Goal: Task Accomplishment & Management: Manage account settings

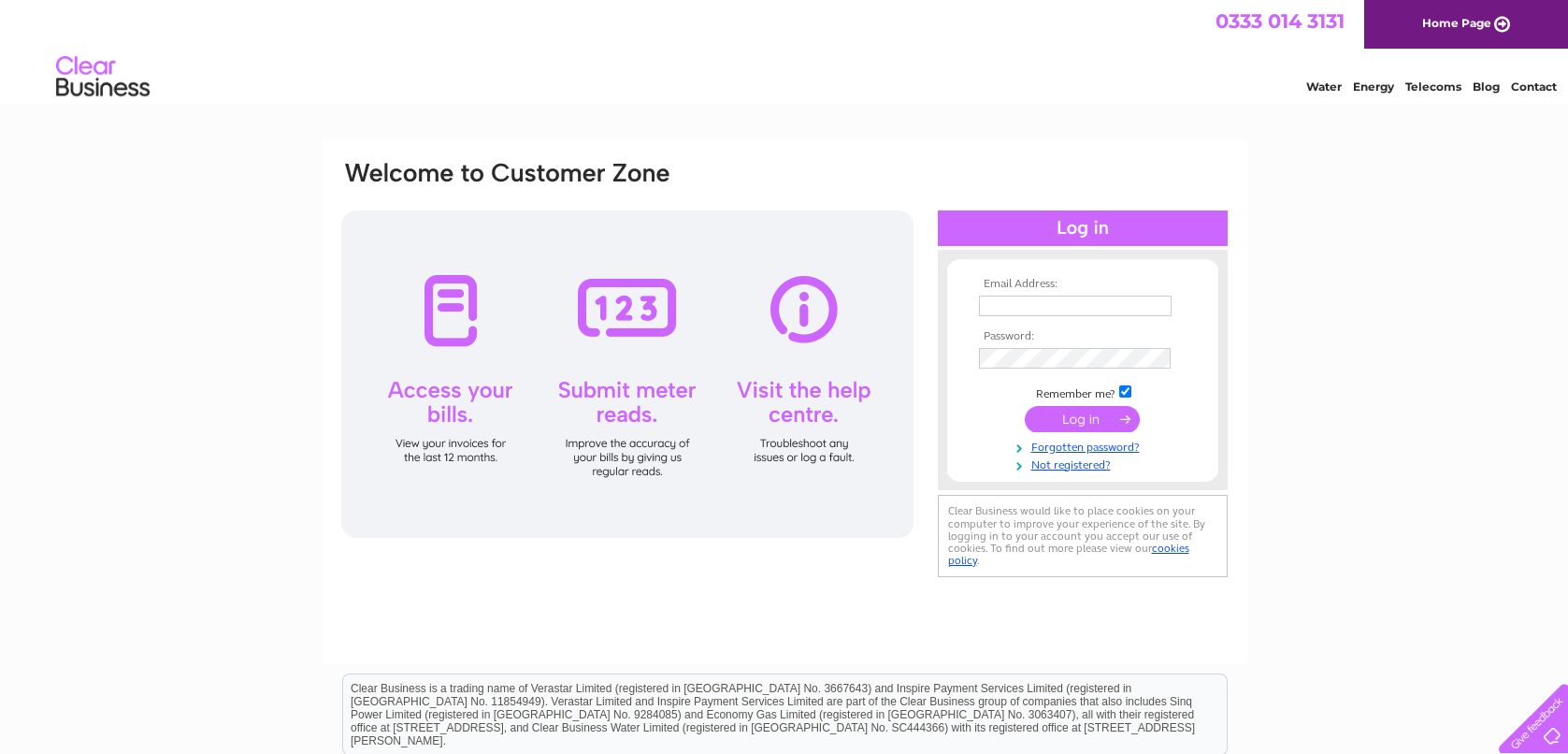
type input "jod@alderview.co.uk"
click at [1086, 417] on input "submit" at bounding box center [1082, 419] width 115 height 26
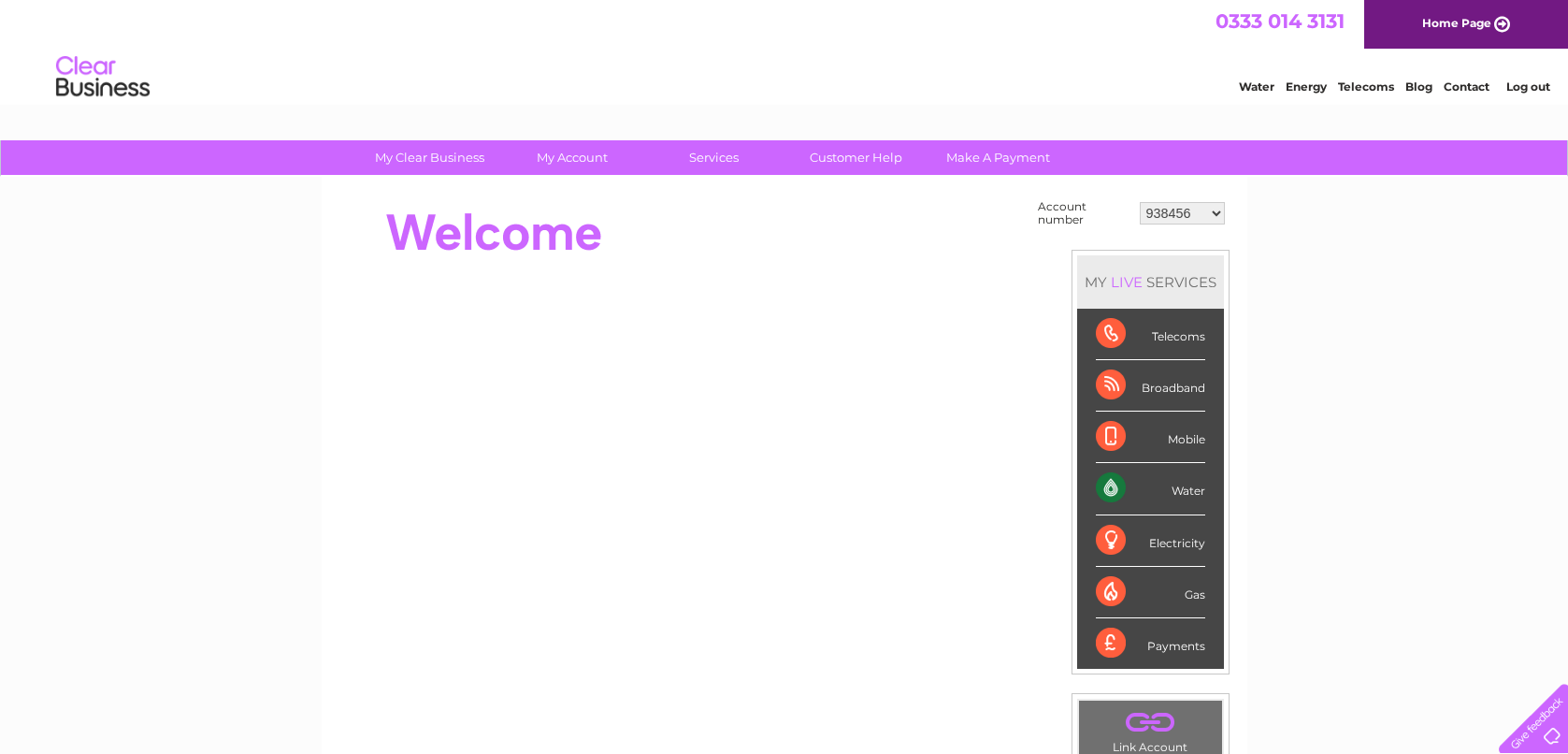
click at [1216, 210] on select "938456 1096113 1119531 1145645 30295271 30321479" at bounding box center [1182, 213] width 85 height 23
click at [1305, 361] on div "My Clear Business Login Details My Details My Preferences Link Account My Accou…" at bounding box center [784, 668] width 1568 height 1055
